Goal: Check status

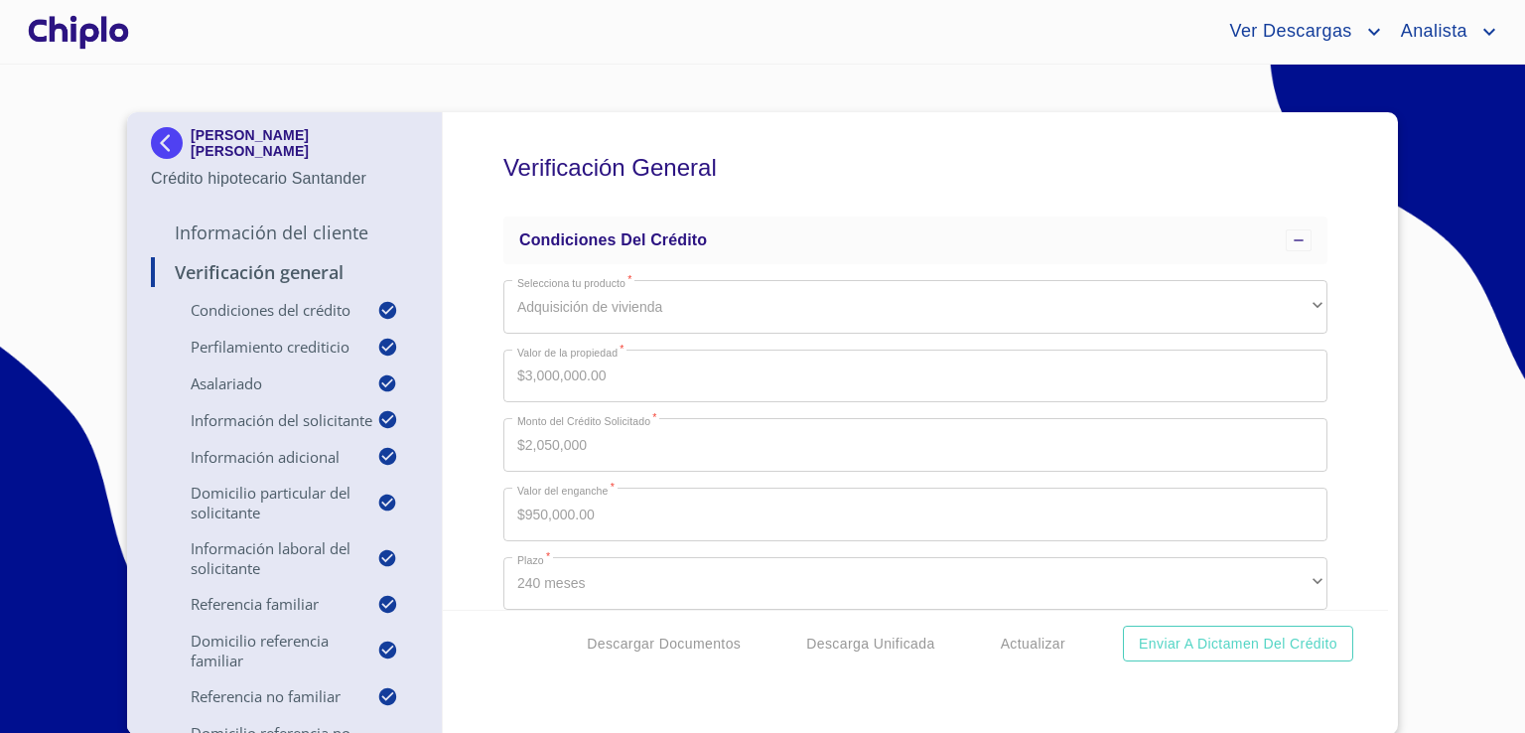
click at [160, 151] on img at bounding box center [171, 143] width 40 height 32
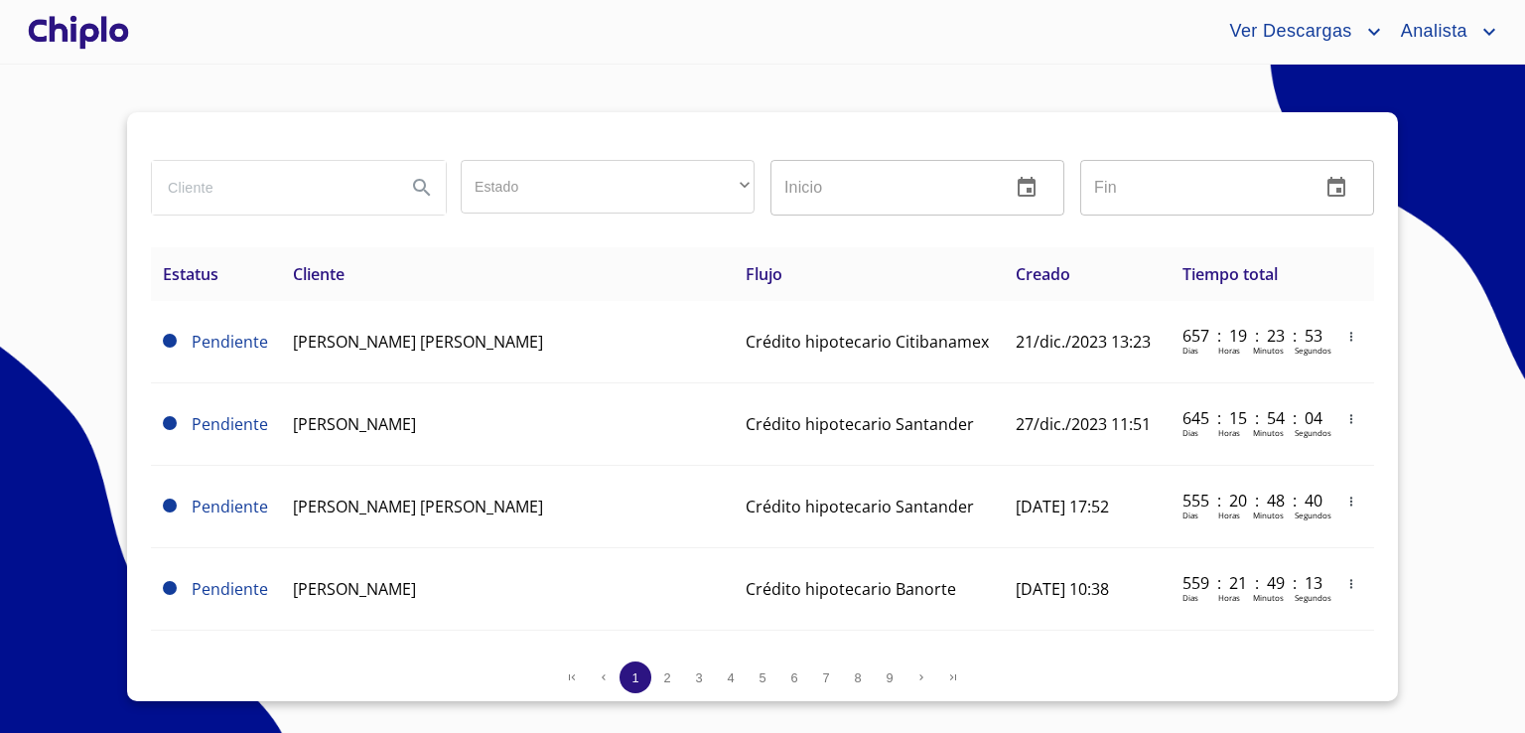
click at [279, 197] on input "search" at bounding box center [271, 188] width 238 height 54
type input "[PERSON_NAME]"
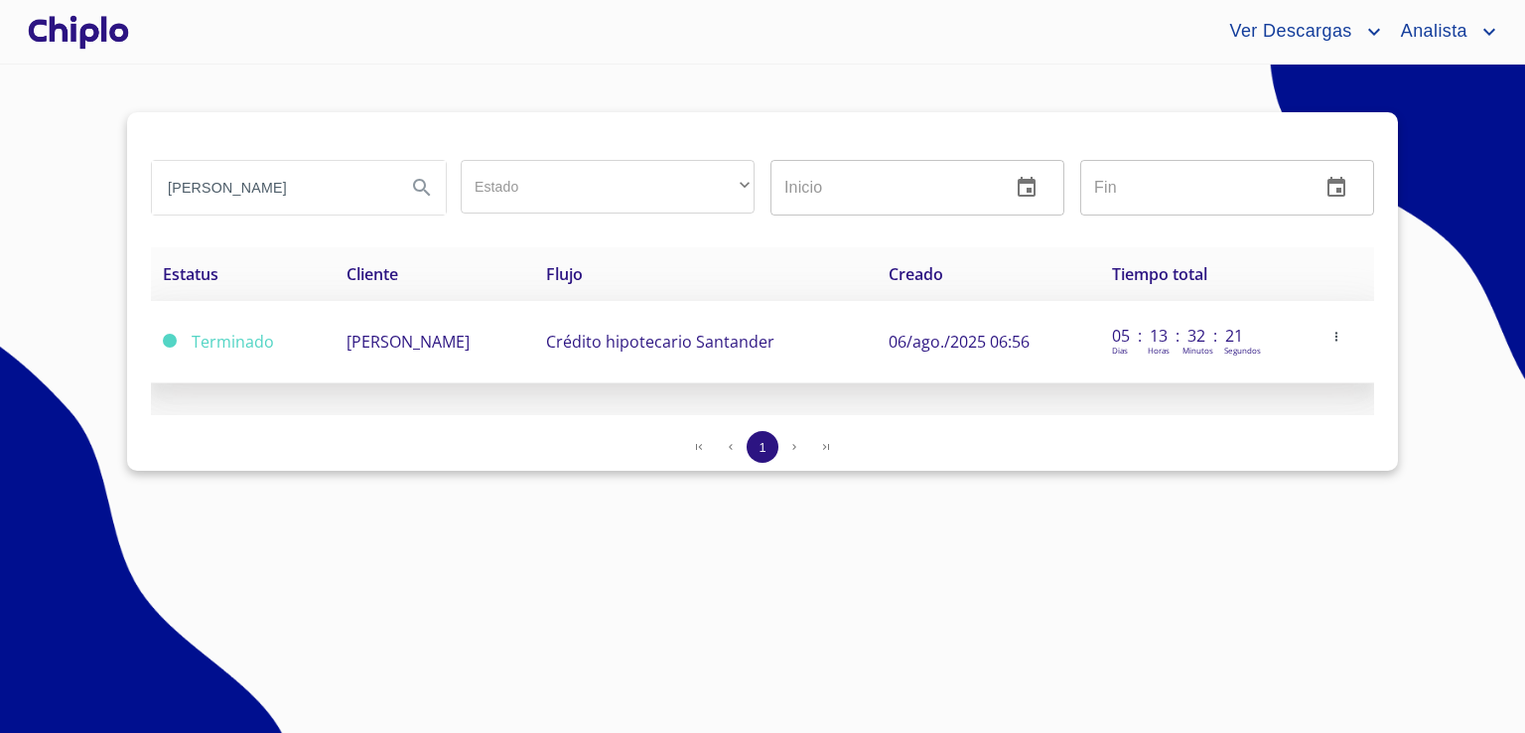
click at [357, 356] on td "[PERSON_NAME]" at bounding box center [435, 342] width 200 height 82
